Goal: Use online tool/utility: Utilize a website feature to perform a specific function

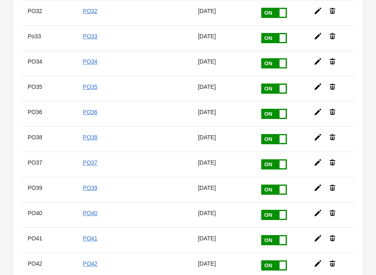
scroll to position [944, 0]
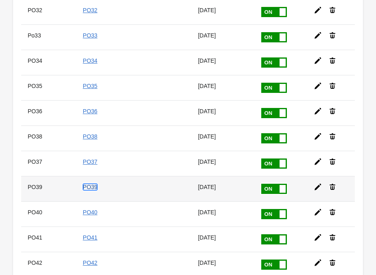
click at [93, 186] on link "PO39" at bounding box center [90, 187] width 15 height 7
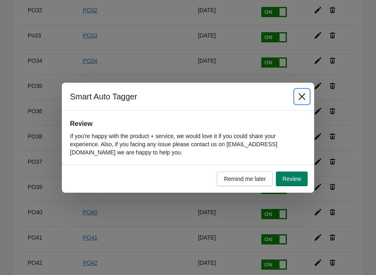
click at [301, 94] on icon "Close" at bounding box center [302, 96] width 8 height 8
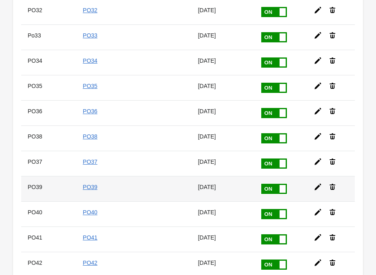
click at [318, 186] on icon at bounding box center [318, 187] width 7 height 7
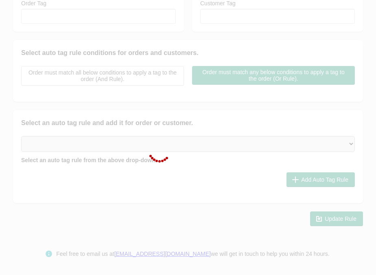
type input "PO39"
checkbox input "true"
type input "PO39"
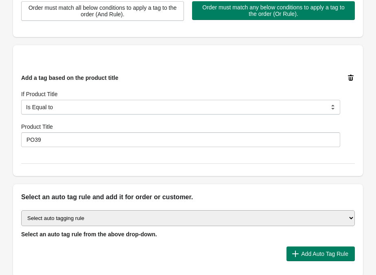
scroll to position [227, 0]
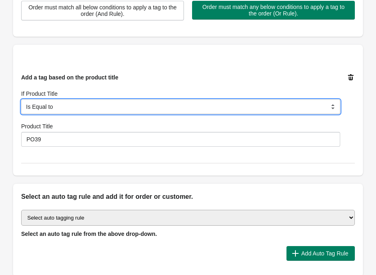
click at [150, 105] on select "Is Equal to Contain Is not Equal to Does not Contain Start With" at bounding box center [180, 106] width 319 height 15
select select "35"
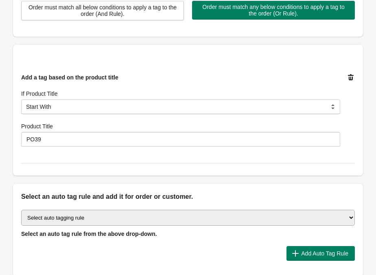
click at [158, 64] on div "Add a tag based on the product title If Product Title Is Equal to Contain Is no…" at bounding box center [188, 110] width 334 height 106
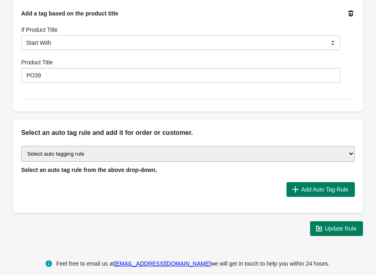
scroll to position [301, 0]
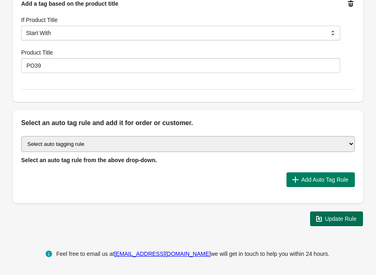
click at [326, 222] on span "Update Rule" at bounding box center [337, 219] width 40 height 8
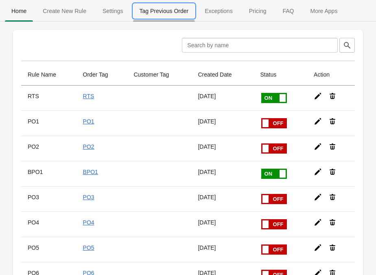
click at [158, 18] on button "Tag Previous Order" at bounding box center [164, 10] width 66 height 21
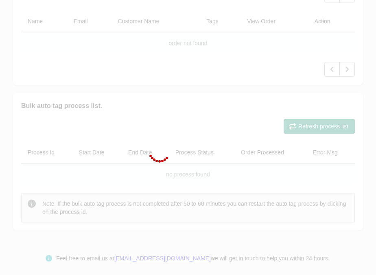
scroll to position [238, 0]
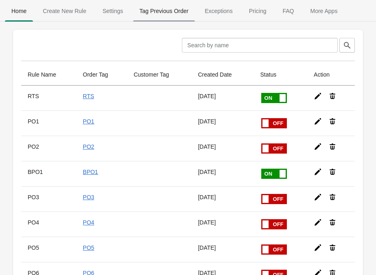
click at [161, 9] on span "Tag Previous Order" at bounding box center [164, 11] width 62 height 15
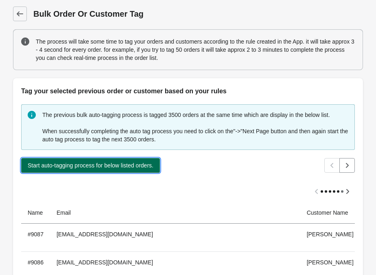
click at [127, 164] on span "Start auto-tagging process for below listed orders." at bounding box center [91, 165] width 126 height 7
